Goal: Task Accomplishment & Management: Manage account settings

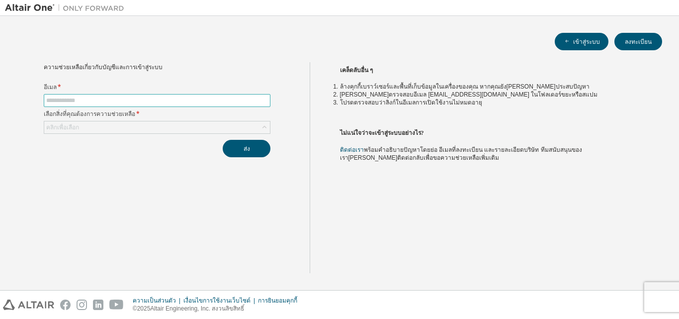
click at [100, 98] on input "text" at bounding box center [157, 100] width 222 height 8
type input "**********"
click at [110, 127] on div "คลิกเพื่อเลือก" at bounding box center [157, 127] width 226 height 12
click at [80, 95] on span at bounding box center [157, 100] width 227 height 13
click at [79, 100] on input "text" at bounding box center [157, 100] width 222 height 8
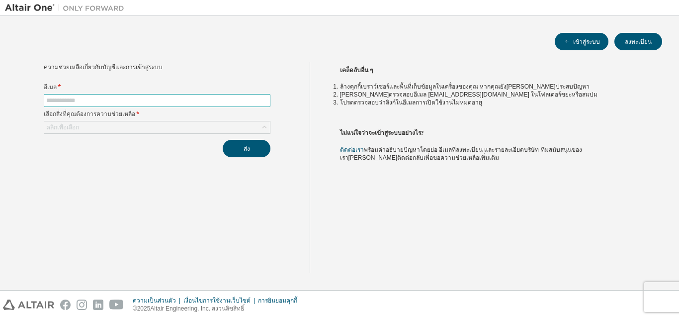
type input "**********"
click at [148, 125] on div "คลิกเพื่อเลือก" at bounding box center [157, 127] width 226 height 12
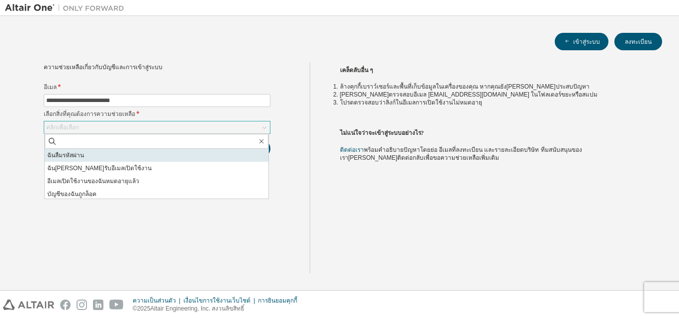
click at [81, 157] on font "ฉันลืมรหัสผ่าน" at bounding box center [65, 155] width 37 height 7
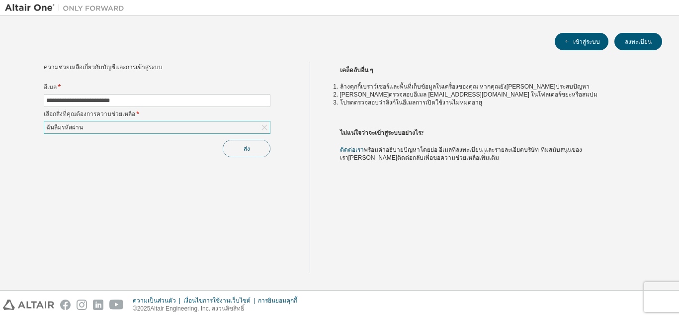
click at [234, 143] on button "ส่ง" at bounding box center [247, 148] width 48 height 17
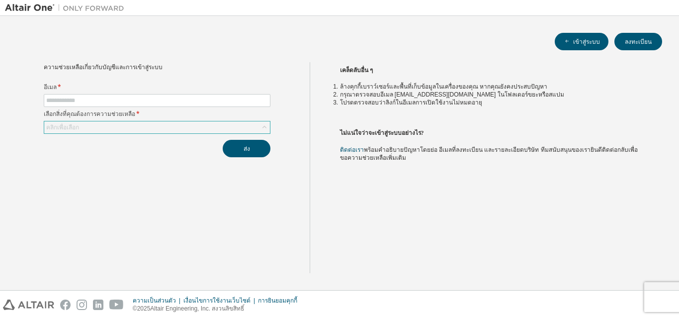
click at [133, 125] on div "คลิกเพื่อเลือก" at bounding box center [157, 127] width 226 height 12
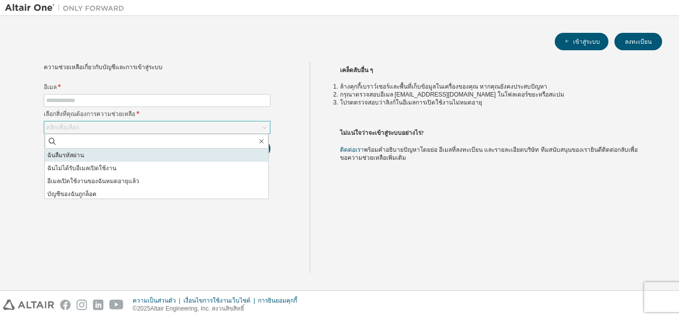
click at [95, 153] on li "ฉันลืมรหัสผ่าน" at bounding box center [157, 155] width 224 height 13
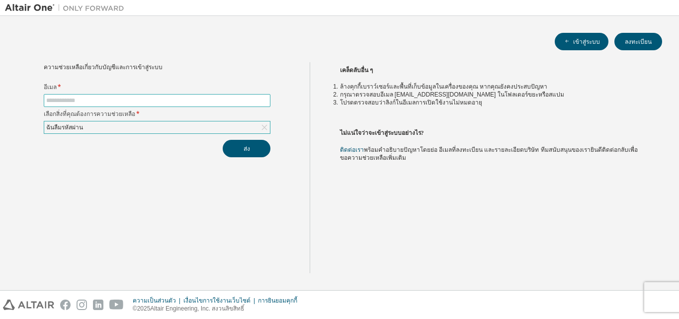
click at [178, 95] on span at bounding box center [157, 100] width 227 height 13
click at [173, 102] on input "text" at bounding box center [157, 100] width 222 height 8
type input "**********"
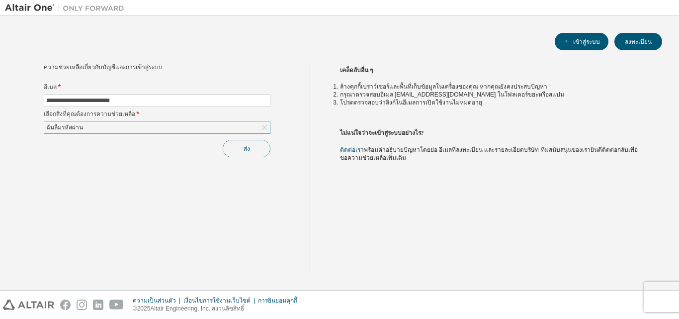
click at [238, 148] on button "ส่ง" at bounding box center [247, 148] width 48 height 17
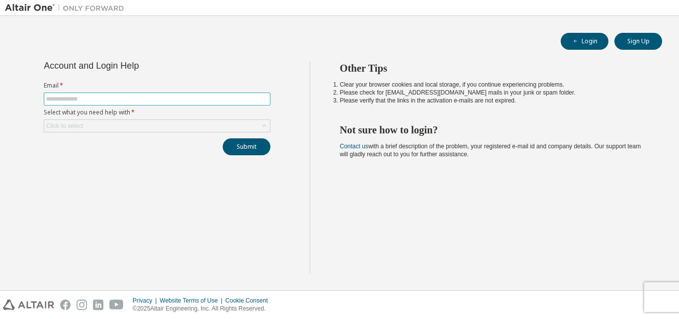
click at [99, 100] on input "text" at bounding box center [157, 99] width 222 height 8
type input "**********"
click at [109, 121] on div "Click to select" at bounding box center [157, 126] width 226 height 12
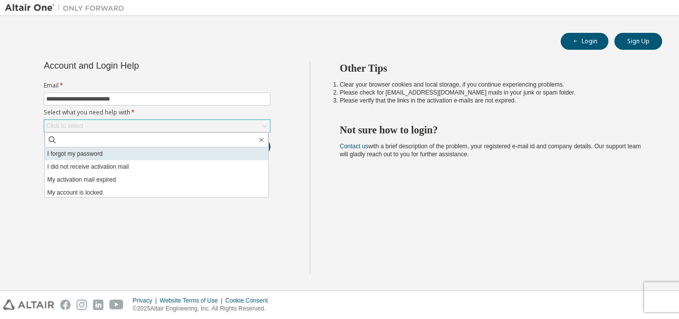
click at [91, 152] on li "I forgot my password" at bounding box center [157, 153] width 224 height 13
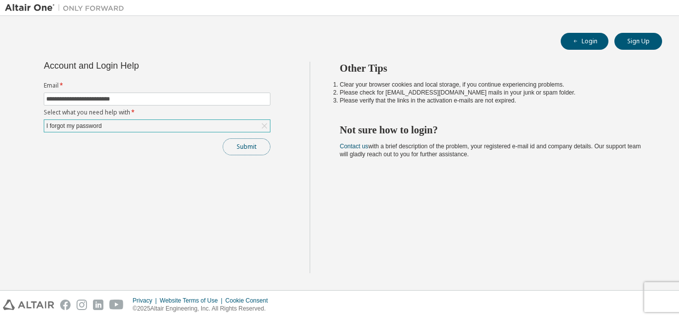
click at [243, 147] on button "Submit" at bounding box center [247, 146] width 48 height 17
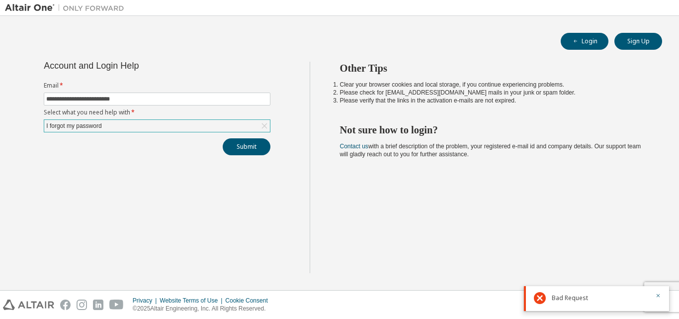
click at [120, 125] on div "I forgot my password" at bounding box center [157, 126] width 226 height 12
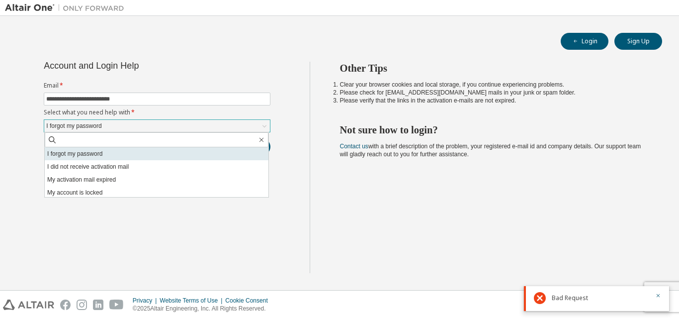
click at [109, 155] on li "I forgot my password" at bounding box center [157, 153] width 224 height 13
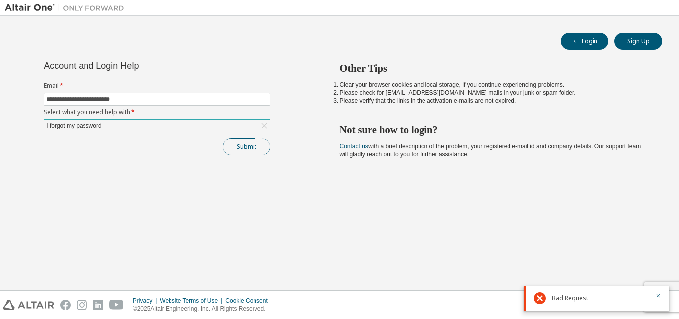
click at [252, 148] on button "Submit" at bounding box center [247, 146] width 48 height 17
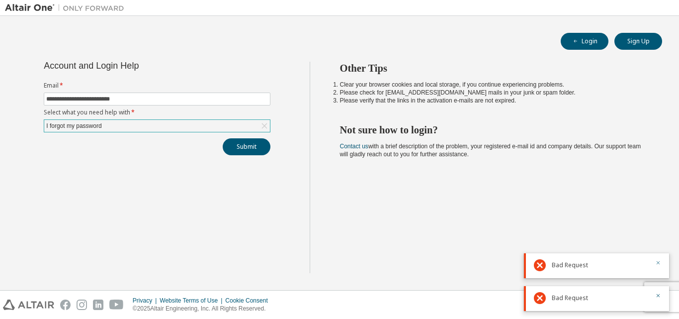
click at [658, 262] on icon "button" at bounding box center [658, 262] width 6 height 6
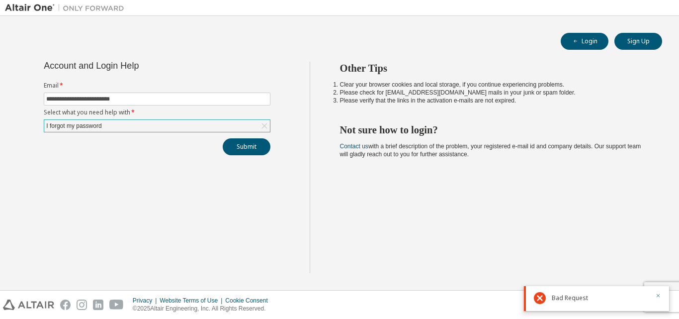
click at [660, 296] on icon "button" at bounding box center [658, 295] width 6 height 6
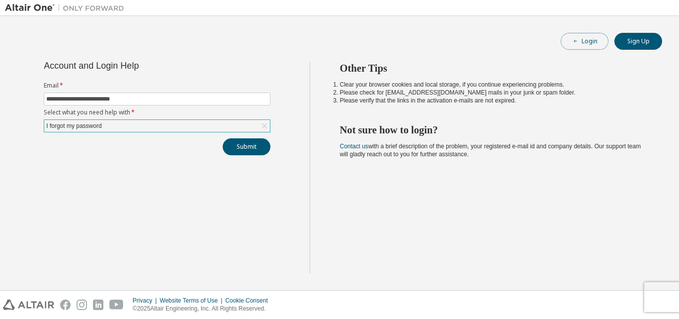
click at [588, 40] on button "Login" at bounding box center [585, 41] width 48 height 17
